Goal: Task Accomplishment & Management: Complete application form

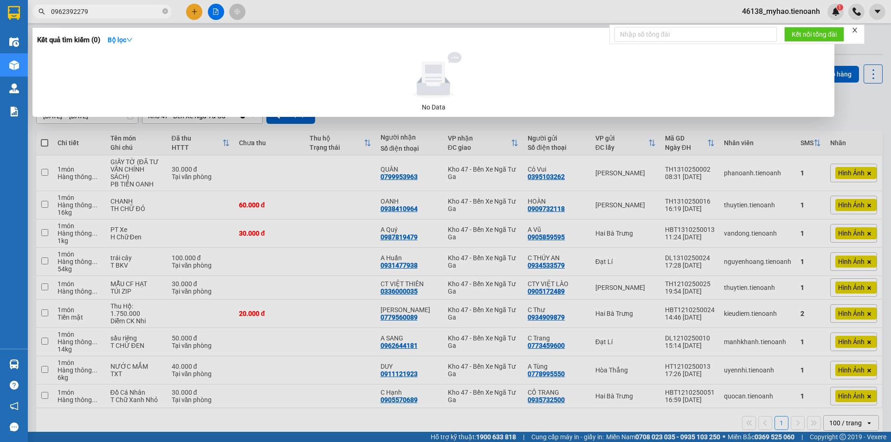
click at [52, 12] on input "0962392279" at bounding box center [106, 11] width 110 height 10
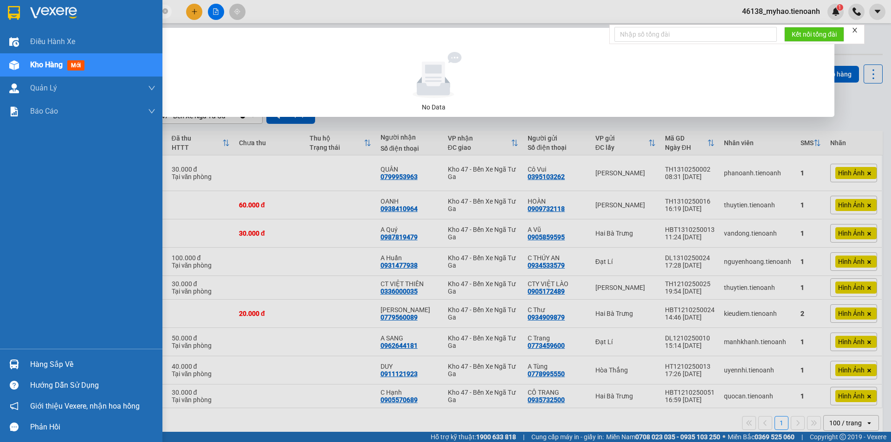
drag, startPoint x: 104, startPoint y: 9, endPoint x: 0, endPoint y: 11, distance: 103.5
click at [0, 11] on section "Kết quả tìm kiếm ( 0 ) Bộ lọc No Data 0962392279 46138_myhao.tienoanh 1 Điều hà…" at bounding box center [445, 221] width 891 height 442
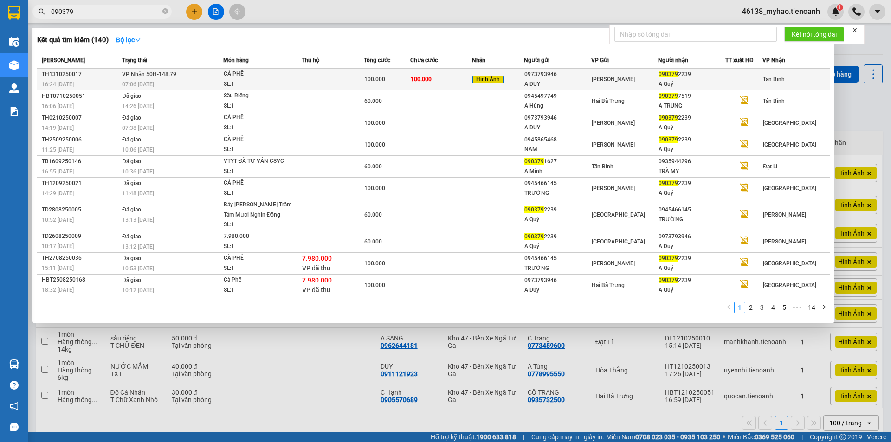
type input "090379"
click at [356, 84] on td at bounding box center [333, 80] width 62 height 22
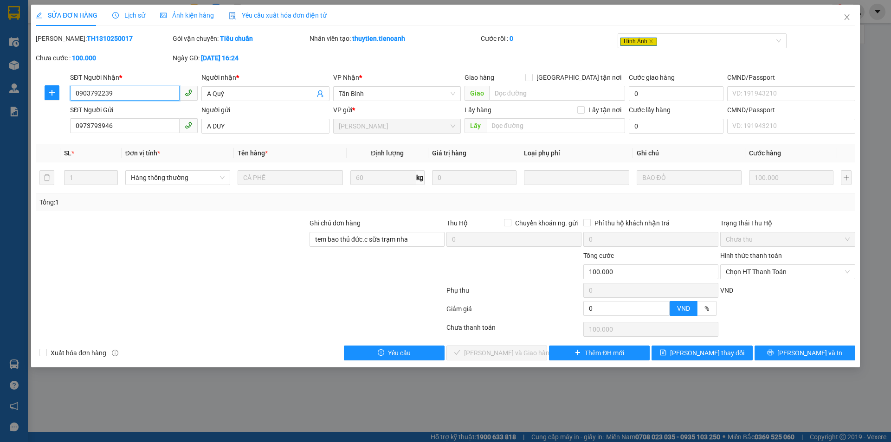
type input "0903792239"
type input "A Quý"
type input "0973793946"
type input "A DUY"
type input "tem bao thủ đức.c sữa trạm nha"
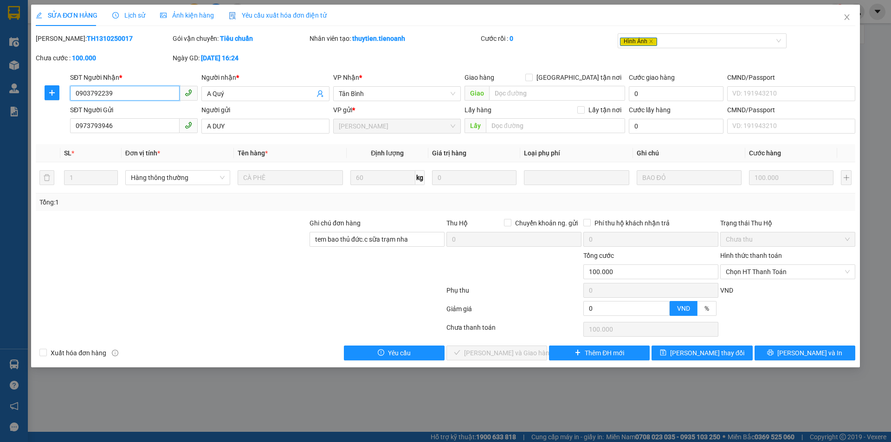
type input "0"
type input "100.000"
click at [168, 266] on div at bounding box center [172, 267] width 274 height 32
drag, startPoint x: 328, startPoint y: 240, endPoint x: 169, endPoint y: 228, distance: 159.2
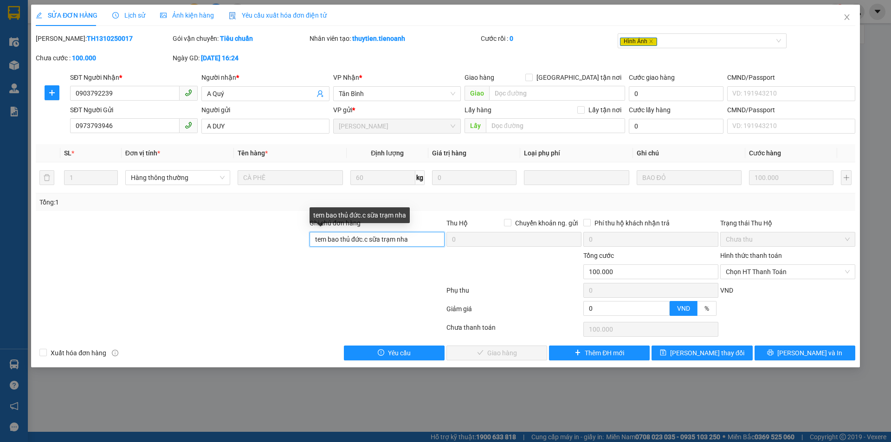
click at [167, 234] on div "Ghi chú đơn hàng tem bao thủ đức.c sữa trạm nha Thu Hộ Chuyển khoản ng. gửi 0 P…" at bounding box center [446, 234] width 822 height 32
drag, startPoint x: 443, startPoint y: 241, endPoint x: 291, endPoint y: 230, distance: 152.6
click at [291, 230] on div "Ghi chú đơn hàng 94 đường 16 KDDT [GEOGRAPHIC_DATA], [GEOGRAPHIC_DATA], [GEOGRA…" at bounding box center [446, 234] width 822 height 32
type input "94 đường 16 KDDT [GEOGRAPHIC_DATA], [GEOGRAPHIC_DATA], [GEOGRAPHIC_DATA]"
click at [848, 14] on icon "close" at bounding box center [846, 16] width 7 height 7
